Goal: Check status: Check status

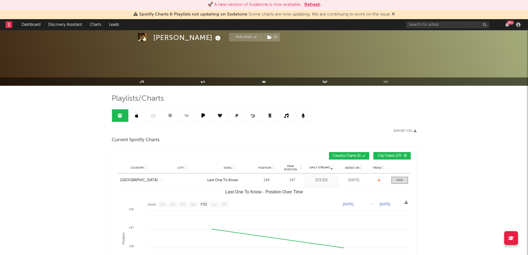
select select "1w"
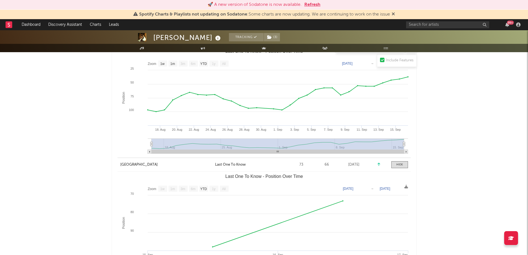
click at [314, 4] on button "Refresh" at bounding box center [313, 4] width 16 height 7
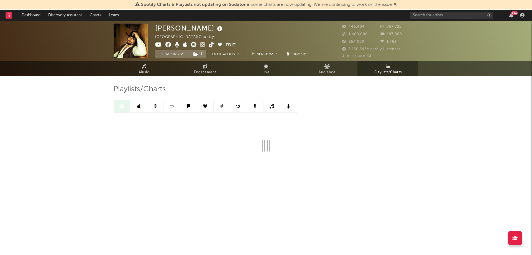
click at [141, 108] on link at bounding box center [139, 106] width 17 height 12
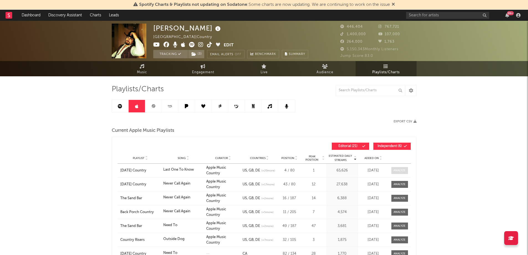
click at [398, 171] on div at bounding box center [400, 170] width 12 height 4
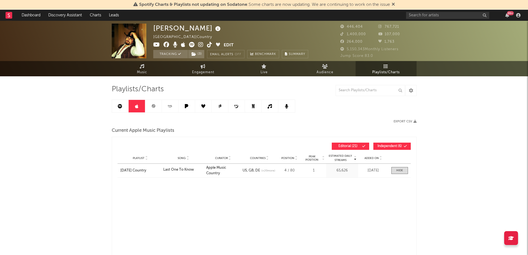
select select "1w"
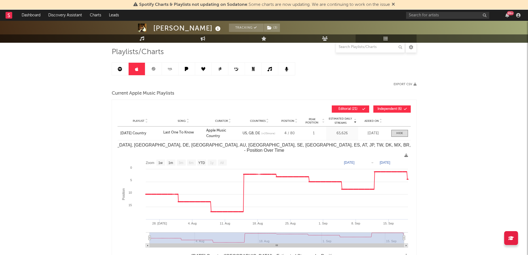
scroll to position [38, 0]
